Goal: Obtain resource: Download file/media

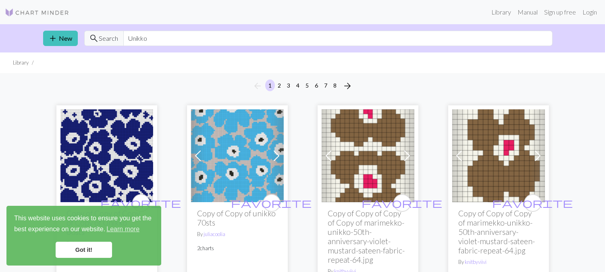
click at [74, 246] on link "Got it!" at bounding box center [84, 249] width 56 height 16
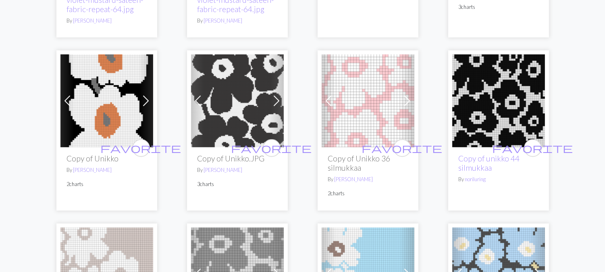
scroll to position [1262, 0]
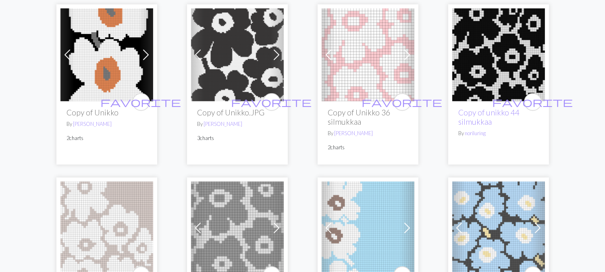
click at [256, 66] on img at bounding box center [237, 54] width 93 height 93
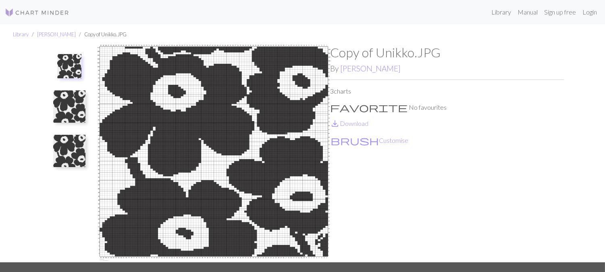
click at [59, 112] on img at bounding box center [69, 106] width 32 height 32
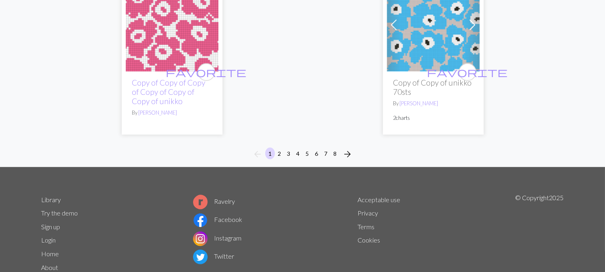
scroll to position [2336, 0]
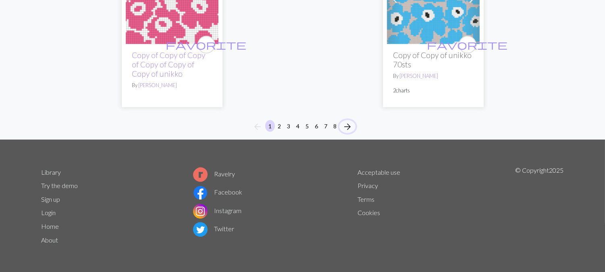
click at [347, 124] on span "arrow_forward" at bounding box center [348, 126] width 10 height 11
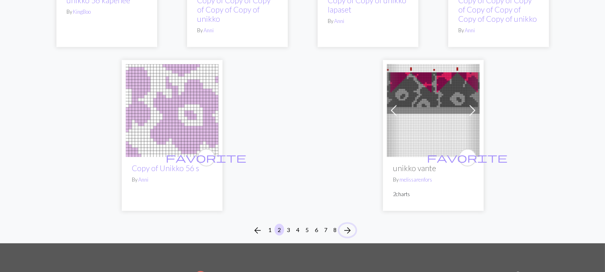
scroll to position [2187, 0]
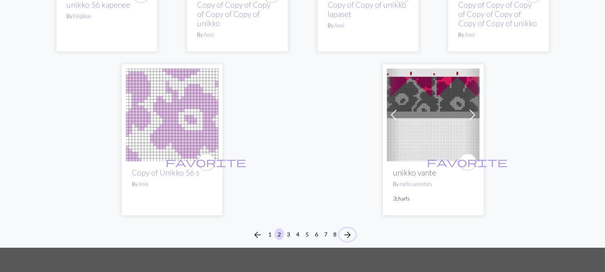
click at [346, 229] on span "arrow_forward" at bounding box center [348, 234] width 10 height 11
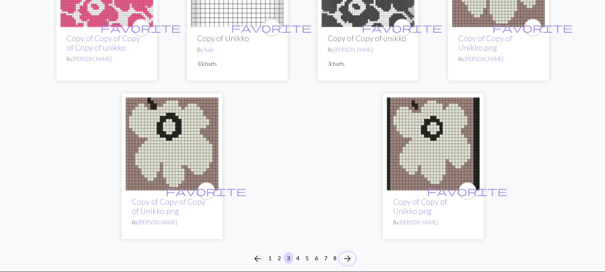
scroll to position [2238, 0]
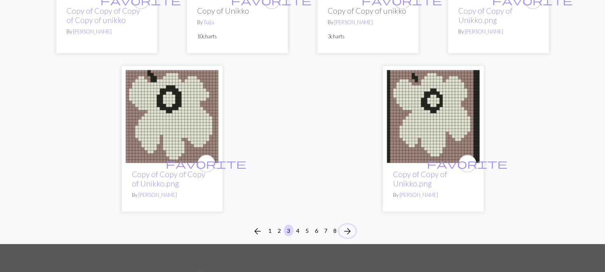
click at [348, 225] on span "arrow_forward" at bounding box center [348, 230] width 10 height 11
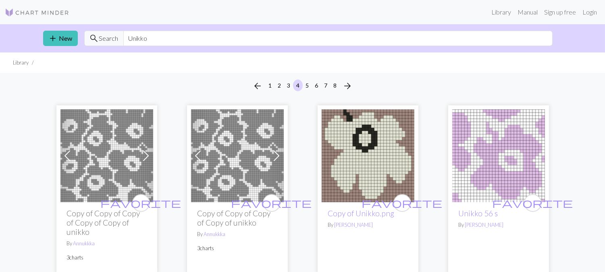
click at [518, 139] on img at bounding box center [498, 155] width 93 height 93
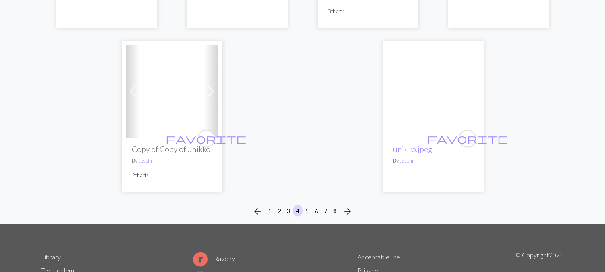
scroll to position [2191, 0]
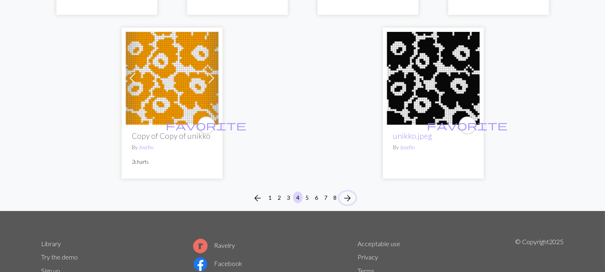
click at [349, 192] on span "arrow_forward" at bounding box center [348, 197] width 10 height 11
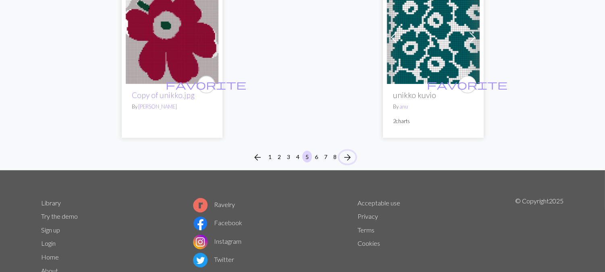
scroll to position [2262, 0]
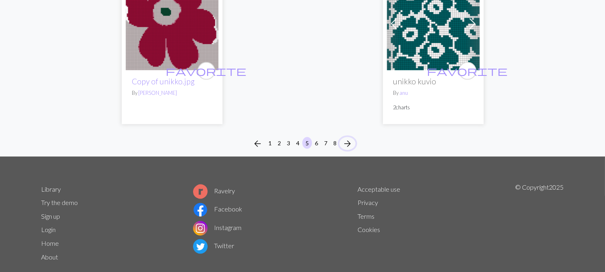
click at [349, 138] on span "arrow_forward" at bounding box center [348, 143] width 10 height 11
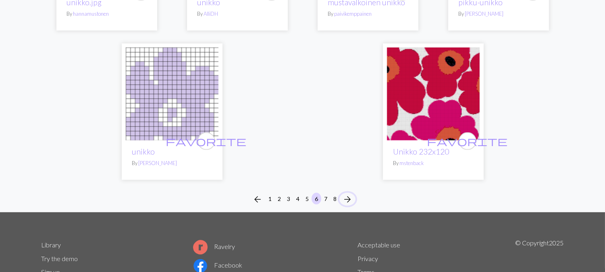
scroll to position [2092, 0]
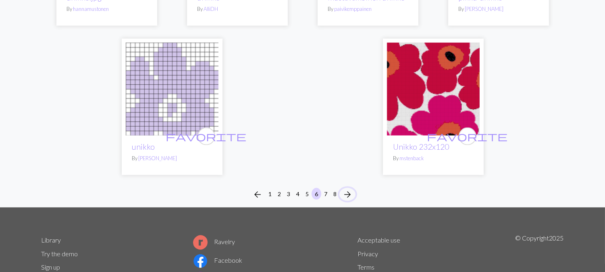
click at [351, 191] on span "arrow_forward" at bounding box center [348, 194] width 10 height 11
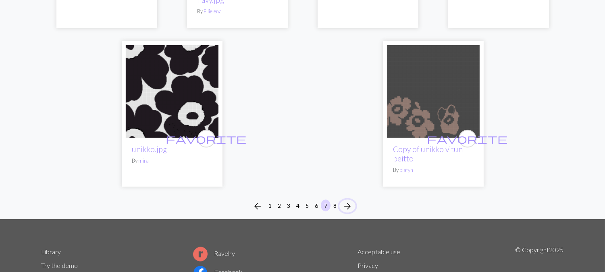
scroll to position [1929, 0]
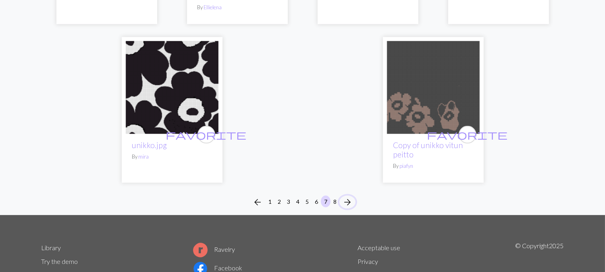
click at [349, 202] on span "arrow_forward" at bounding box center [348, 201] width 10 height 11
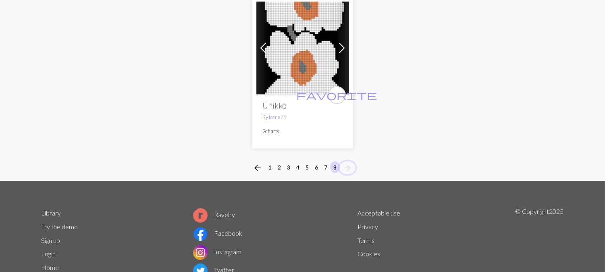
scroll to position [787, 0]
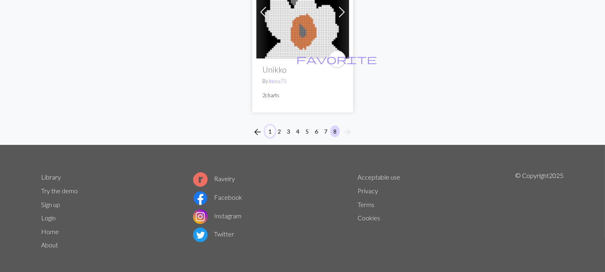
click at [270, 128] on button "1" at bounding box center [270, 131] width 10 height 12
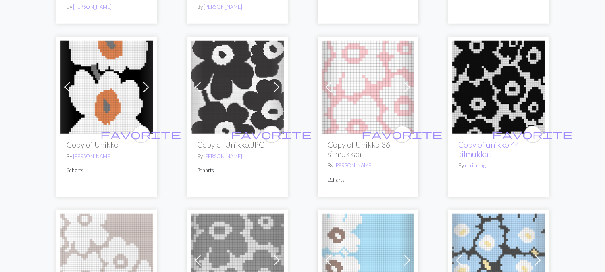
scroll to position [1225, 0]
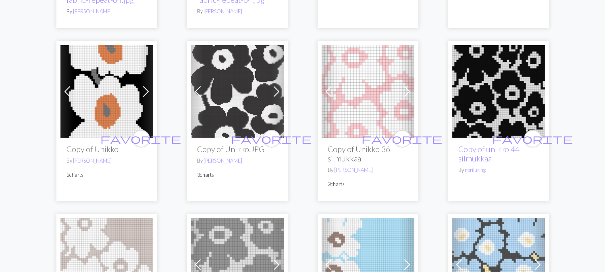
click at [207, 152] on h2 "Copy of Unikko.JPG" at bounding box center [238, 148] width 80 height 9
click at [229, 114] on img at bounding box center [237, 91] width 93 height 93
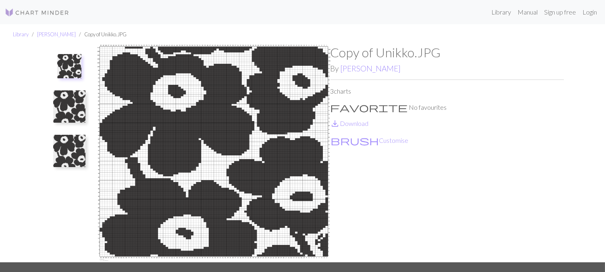
drag, startPoint x: 601, startPoint y: 104, endPoint x: 601, endPoint y: 119, distance: 15.3
click at [601, 119] on div "Library monica Copy of Unikko.JPG Copy of Unikko.JPG By monica 3 charts favorit…" at bounding box center [302, 143] width 605 height 238
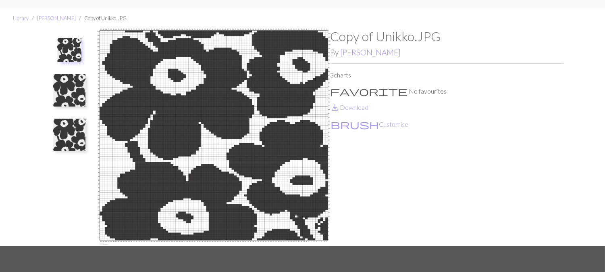
scroll to position [17, 0]
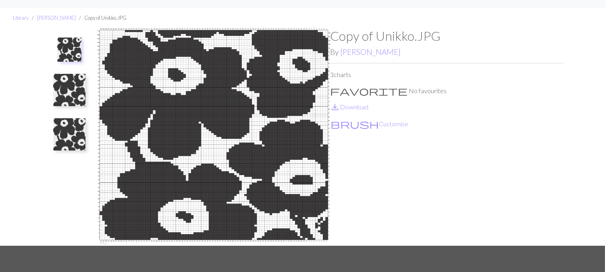
click at [270, 150] on img at bounding box center [213, 136] width 233 height 217
click at [336, 106] on span "save_alt" at bounding box center [336, 106] width 10 height 11
